Goal: Register for event/course

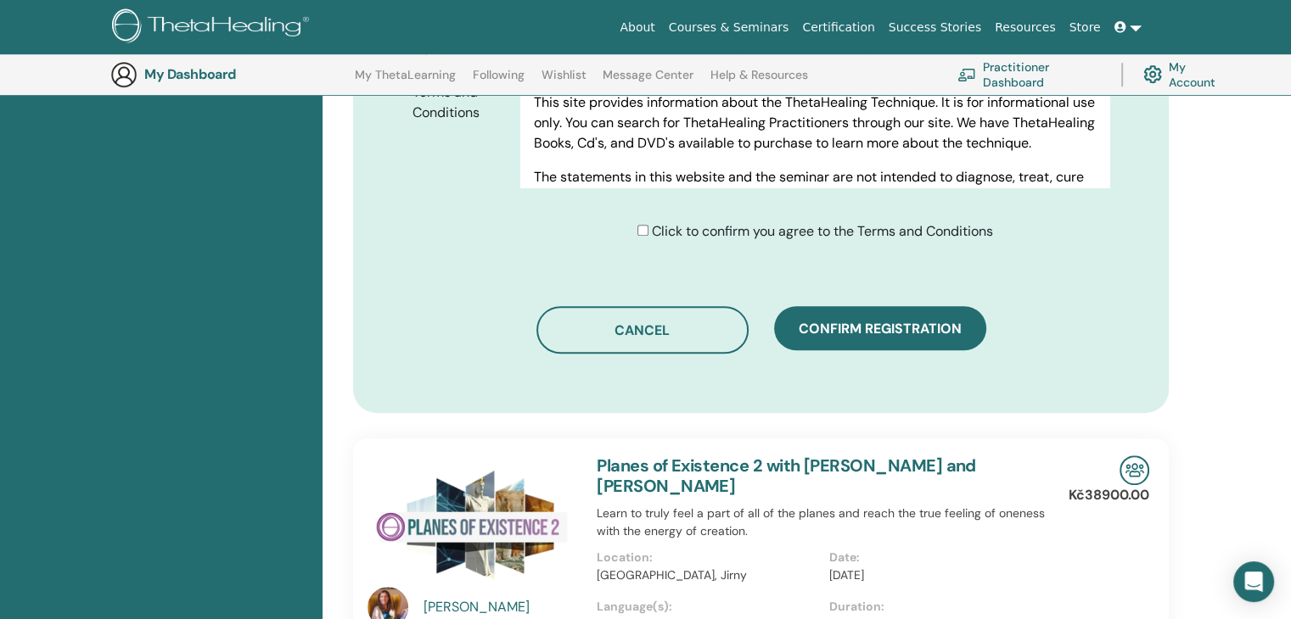
scroll to position [1059, 0]
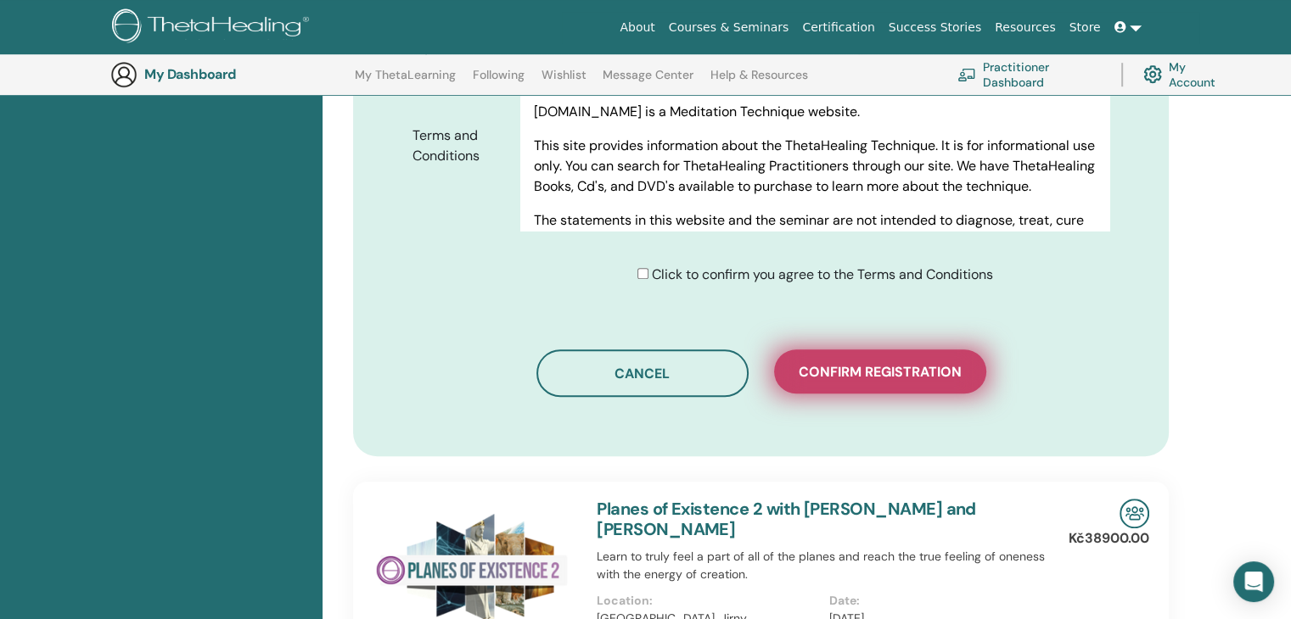
click at [893, 377] on span "Confirm registration" at bounding box center [879, 372] width 163 height 18
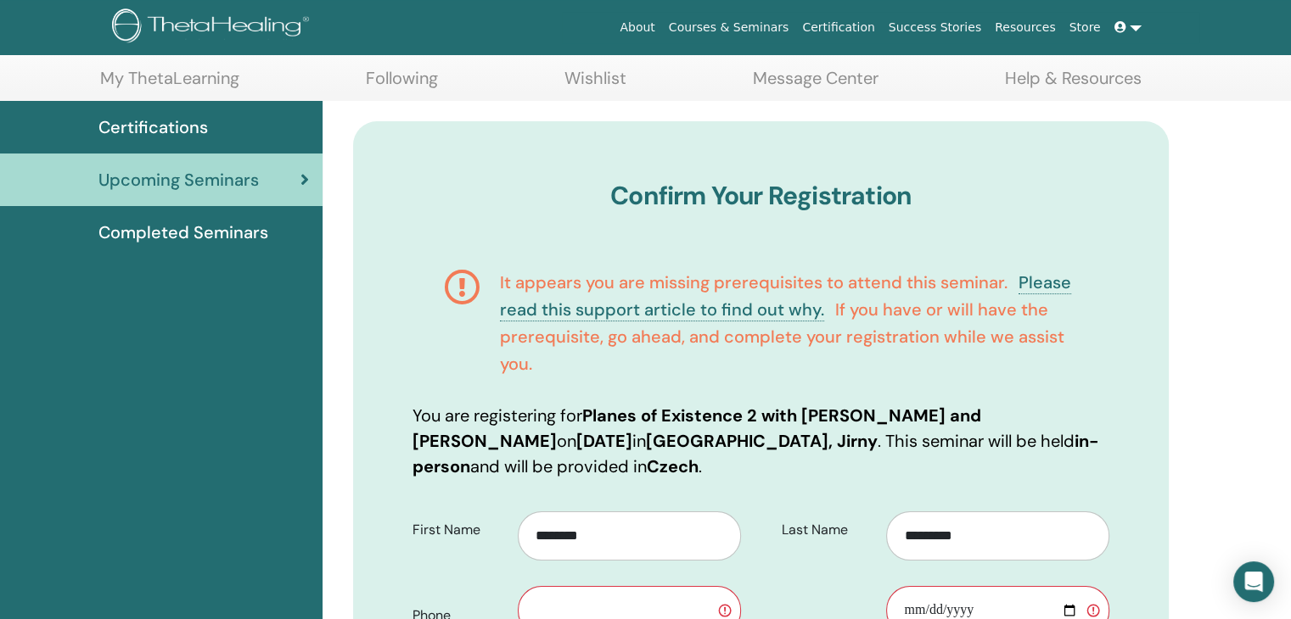
scroll to position [380, 0]
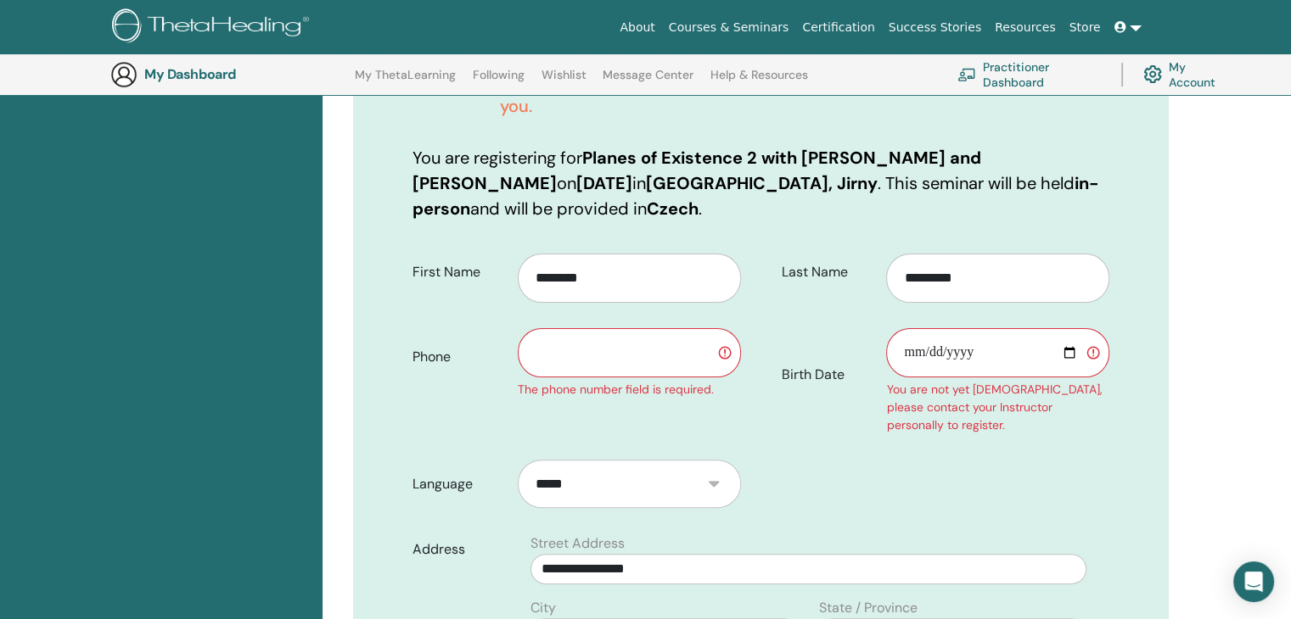
click at [535, 350] on input "text" at bounding box center [629, 352] width 223 height 49
type input "*********"
click at [961, 345] on input "Birth Date" at bounding box center [997, 352] width 223 height 49
click at [910, 344] on input "Birth Date" at bounding box center [997, 352] width 223 height 49
type input "**********"
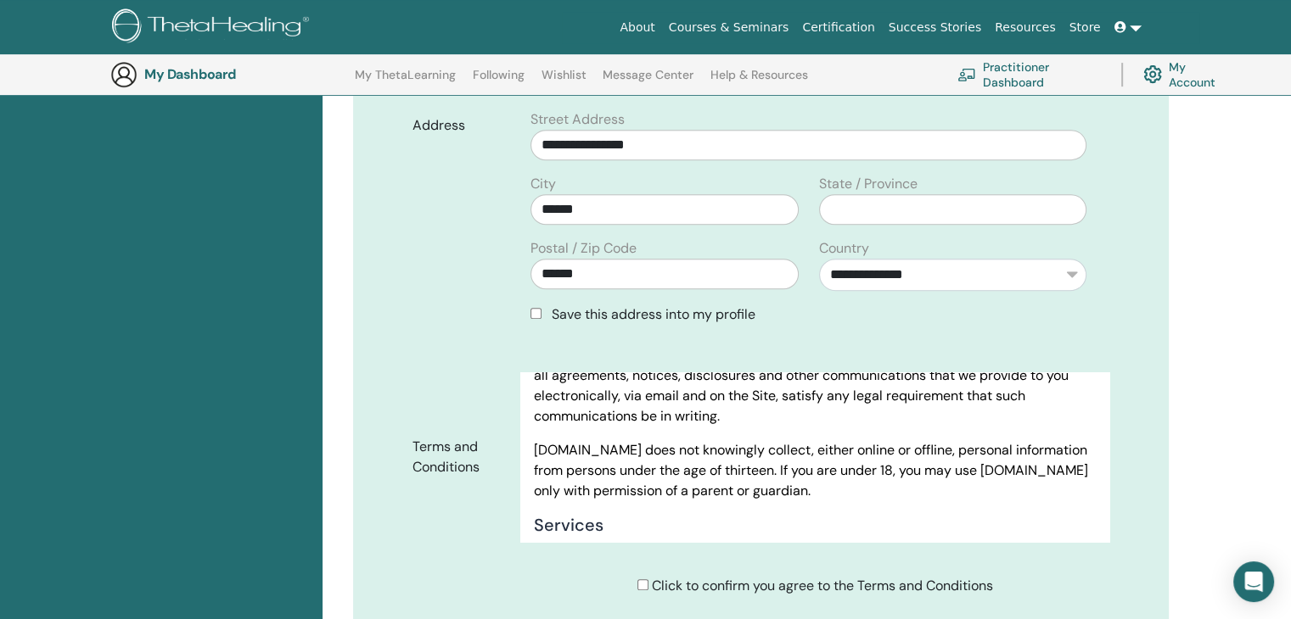
scroll to position [1144, 0]
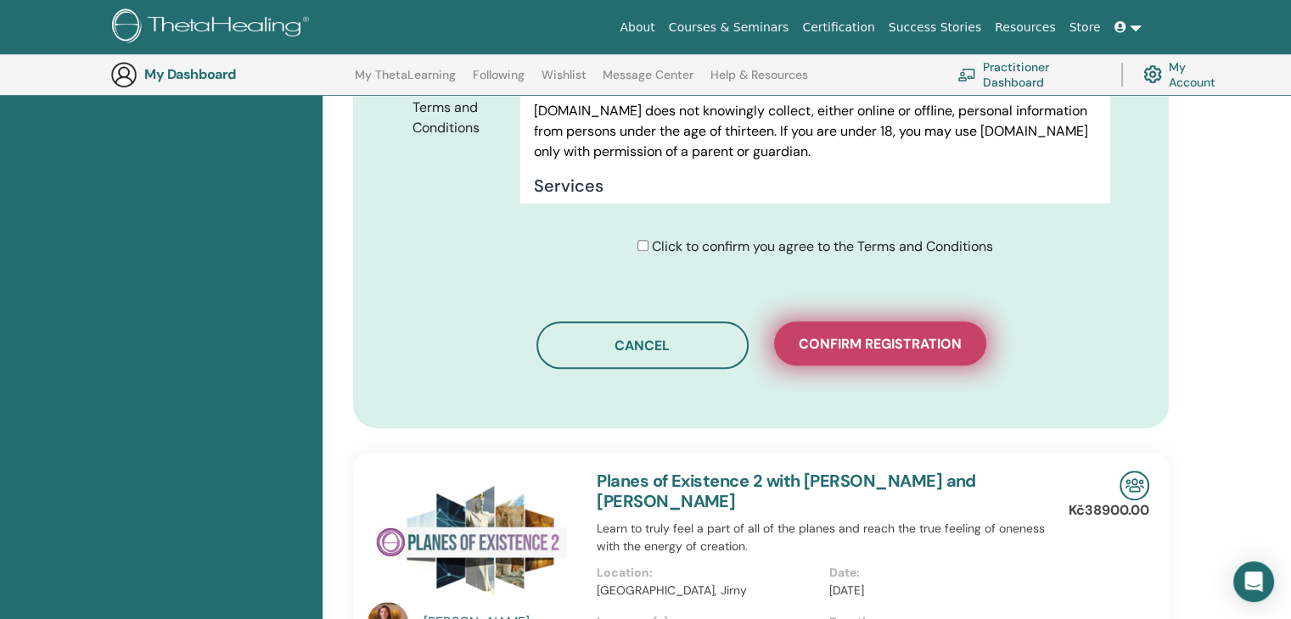
click at [915, 347] on span "Confirm registration" at bounding box center [879, 344] width 163 height 18
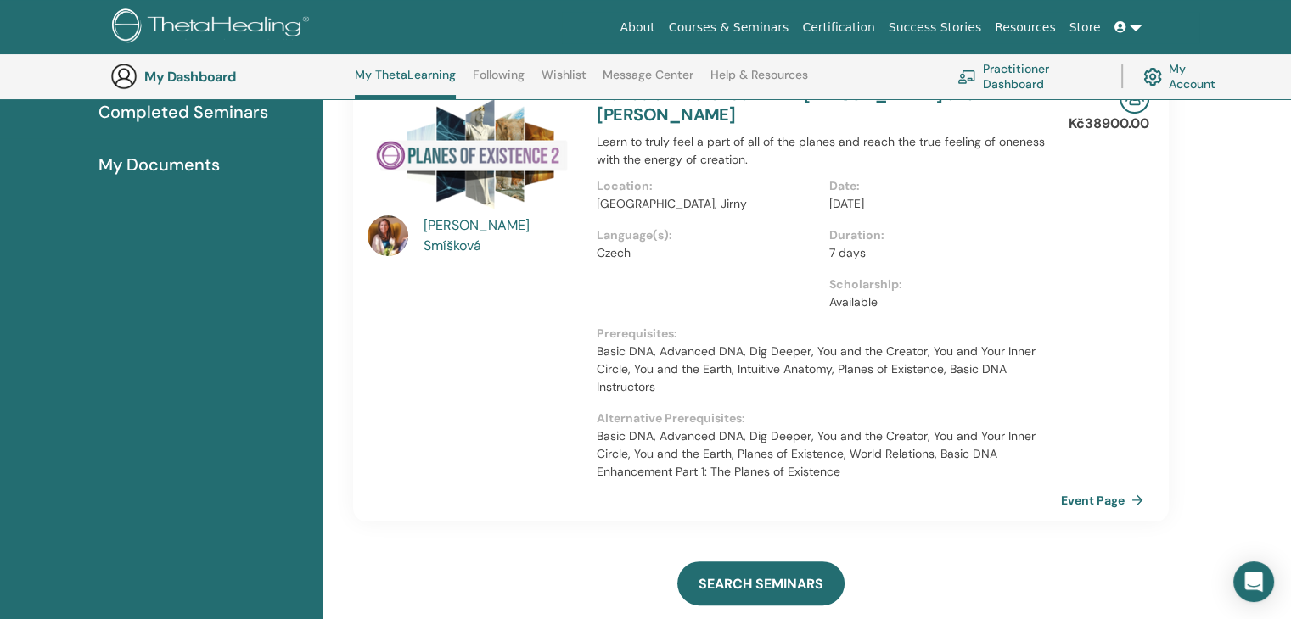
scroll to position [299, 0]
